Goal: Check status

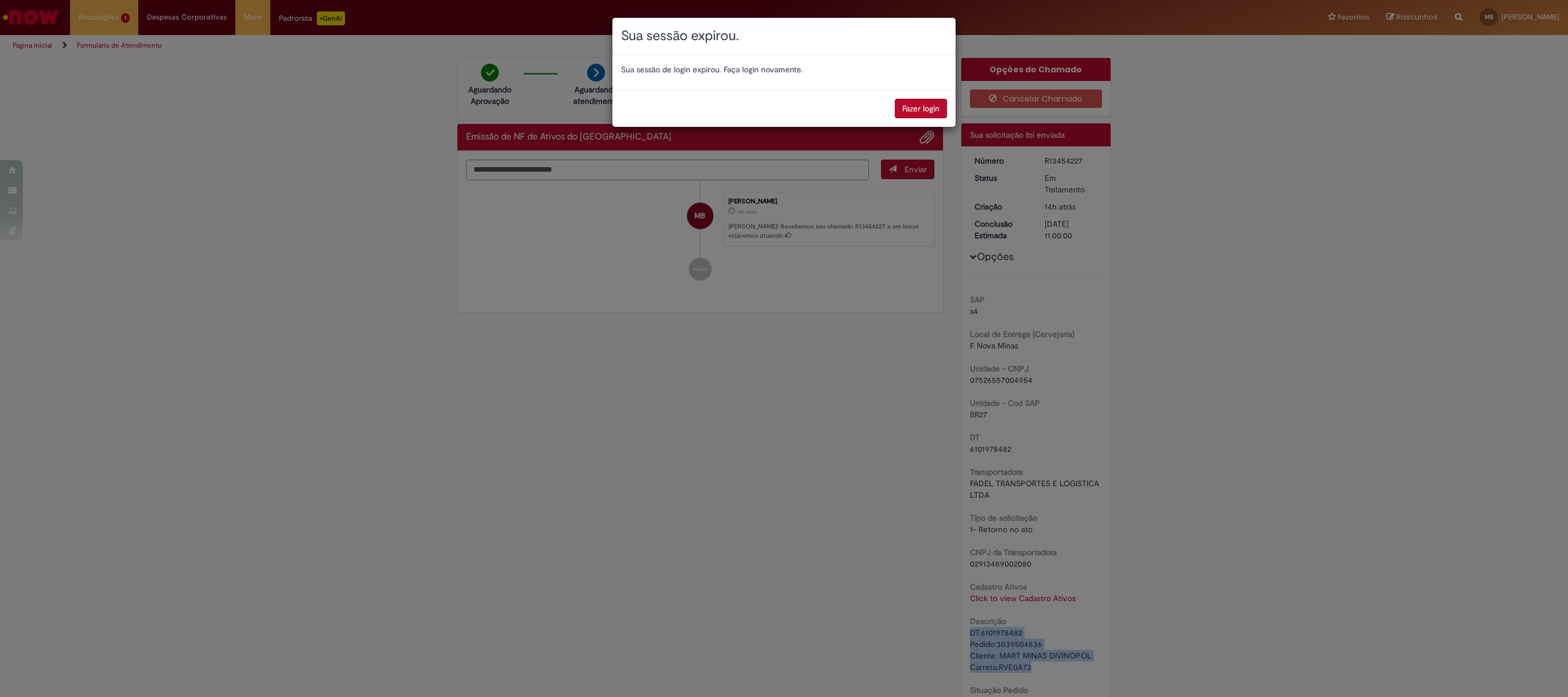
scroll to position [136, 0]
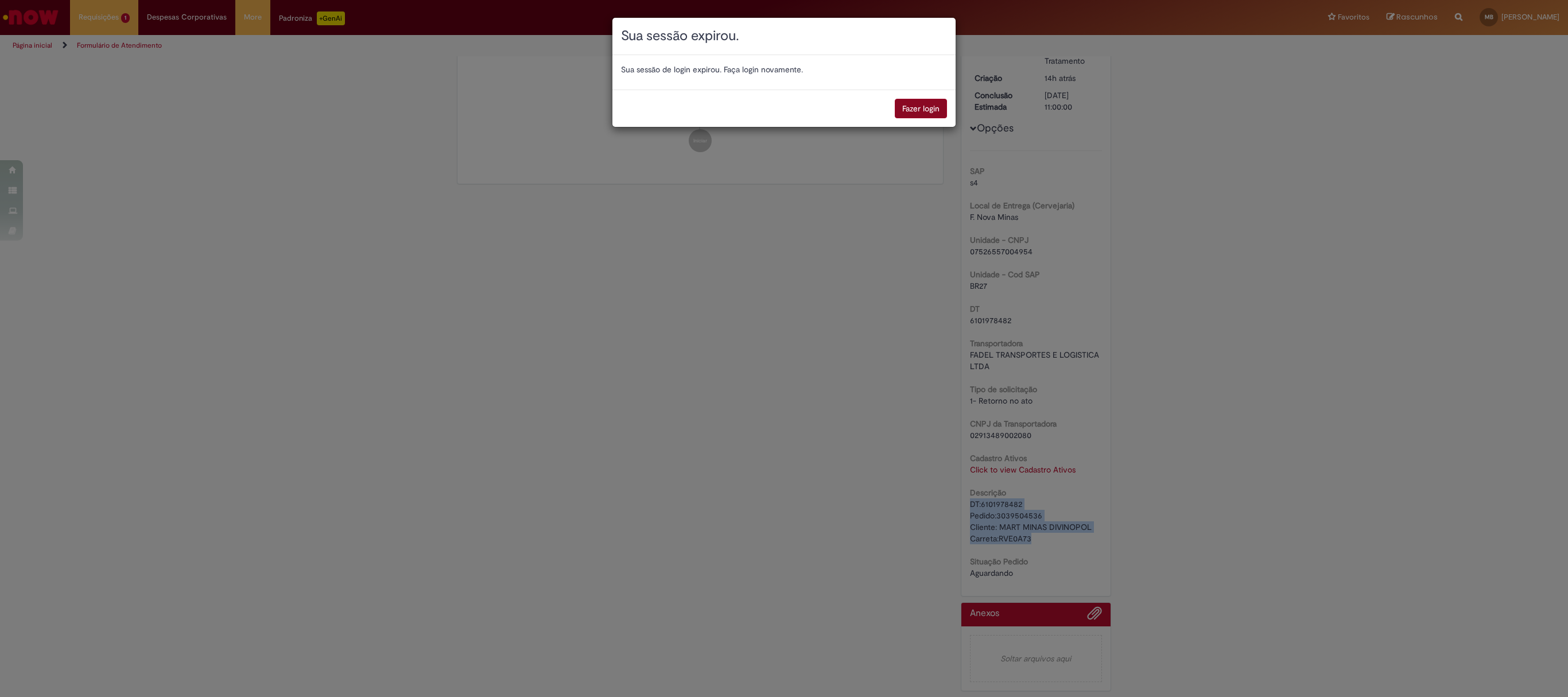
click at [920, 110] on button "Fazer login" at bounding box center [921, 108] width 52 height 19
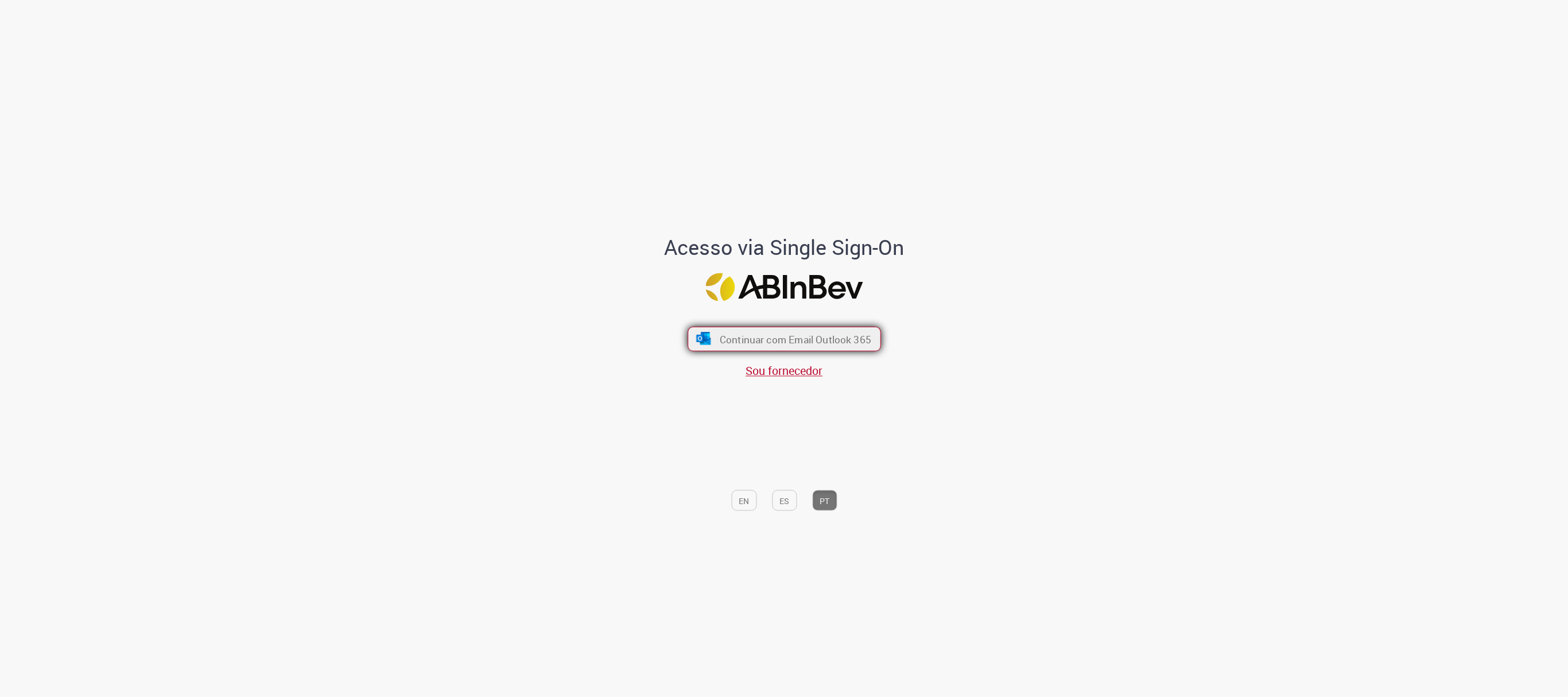
click at [821, 337] on font "Continuar com Email Outlook 365" at bounding box center [795, 339] width 152 height 13
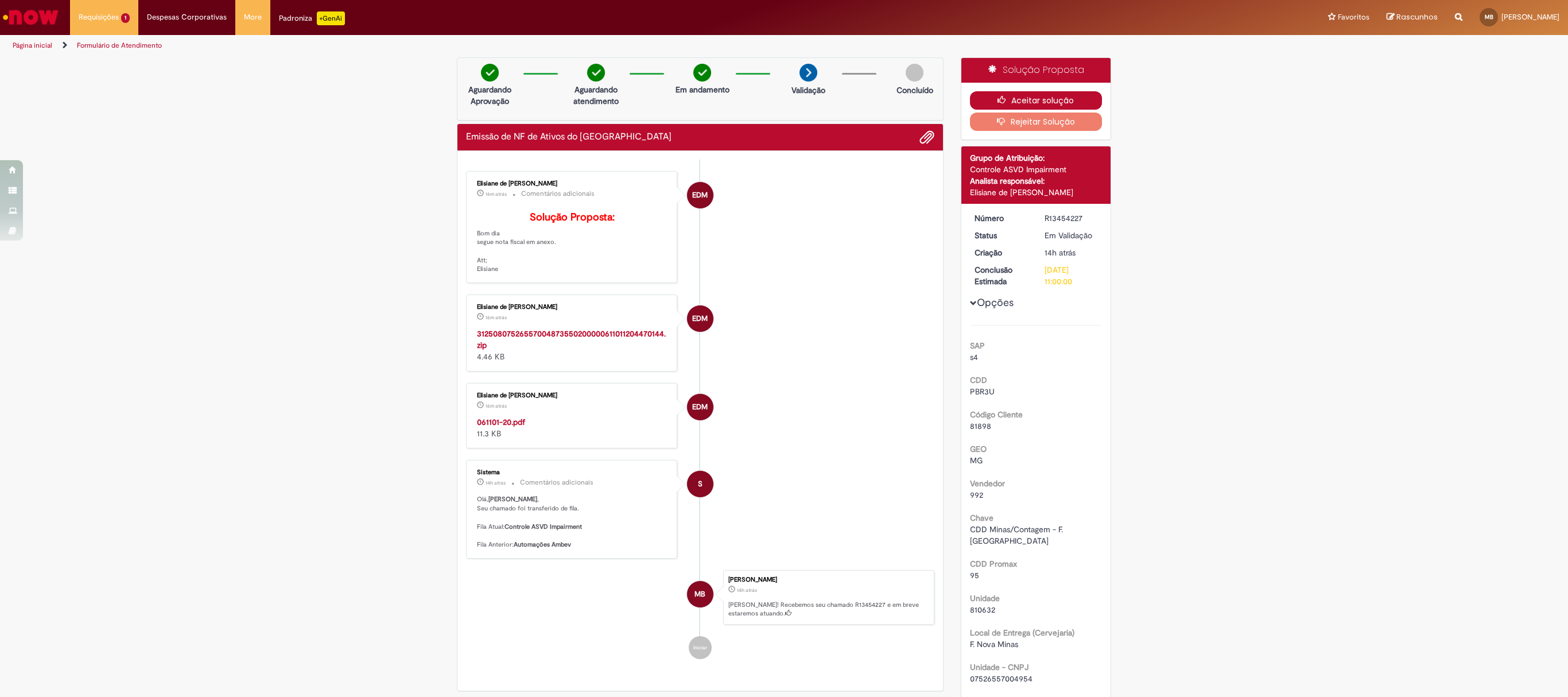
click at [1021, 94] on button "Aceitar solução" at bounding box center [1036, 100] width 132 height 18
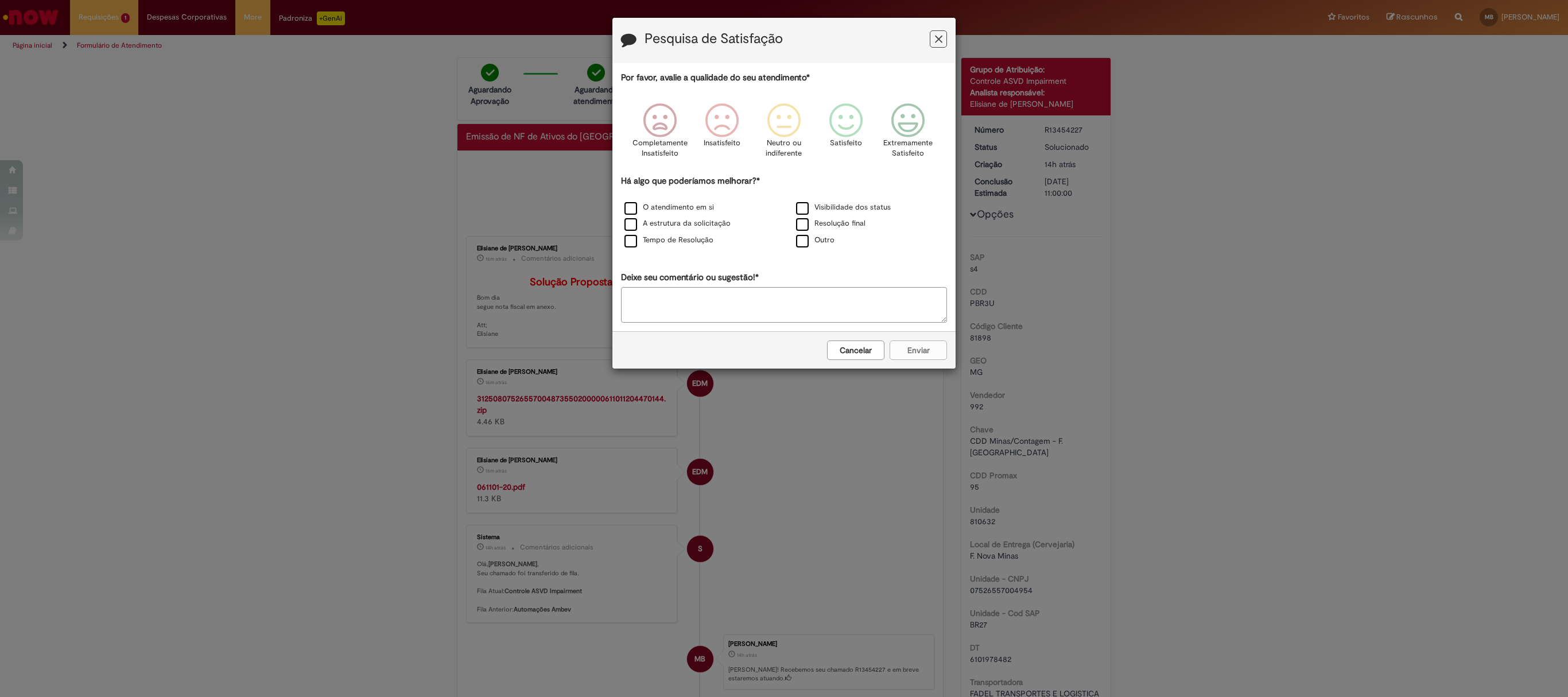
click at [866, 350] on button "Cancelar" at bounding box center [855, 350] width 57 height 19
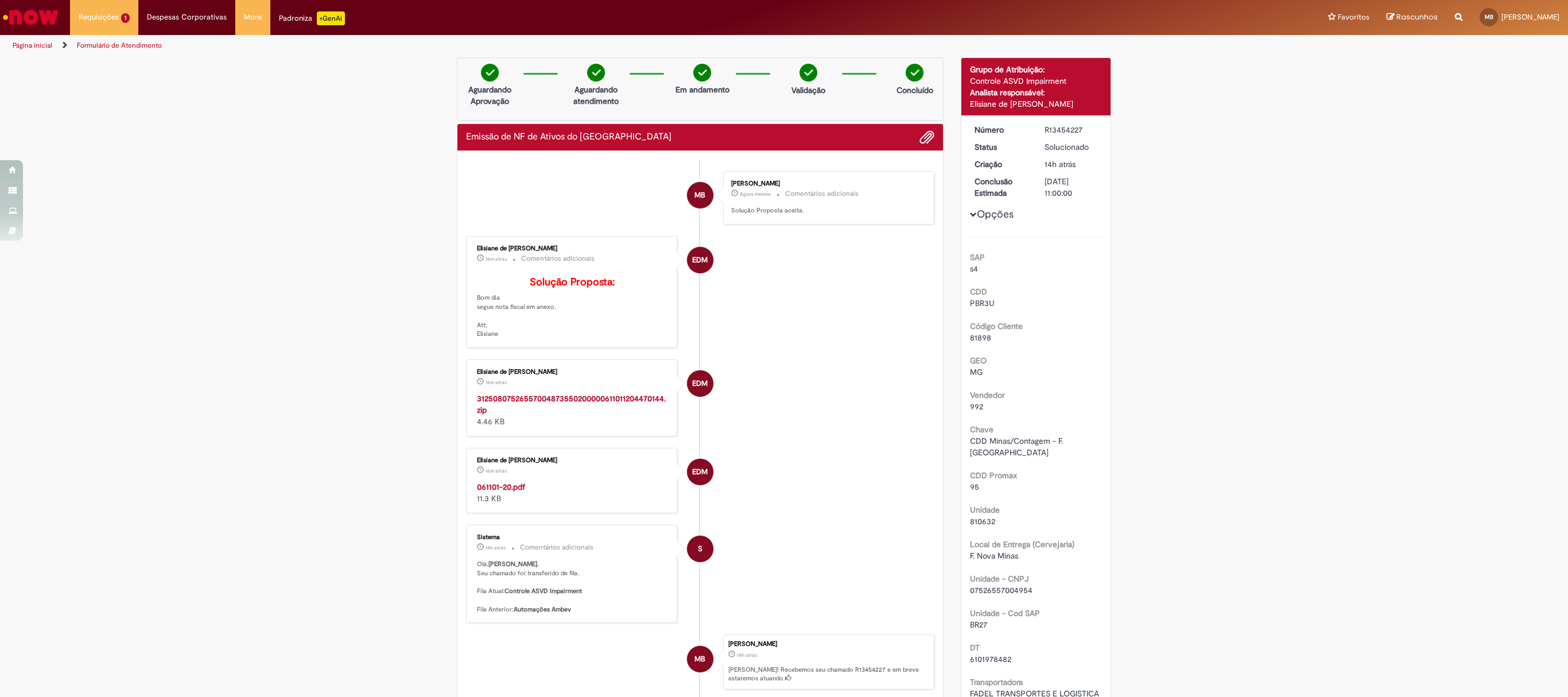
click at [508, 492] on strong "061101-20.pdf" at bounding box center [501, 486] width 48 height 10
